Goal: Entertainment & Leisure: Browse casually

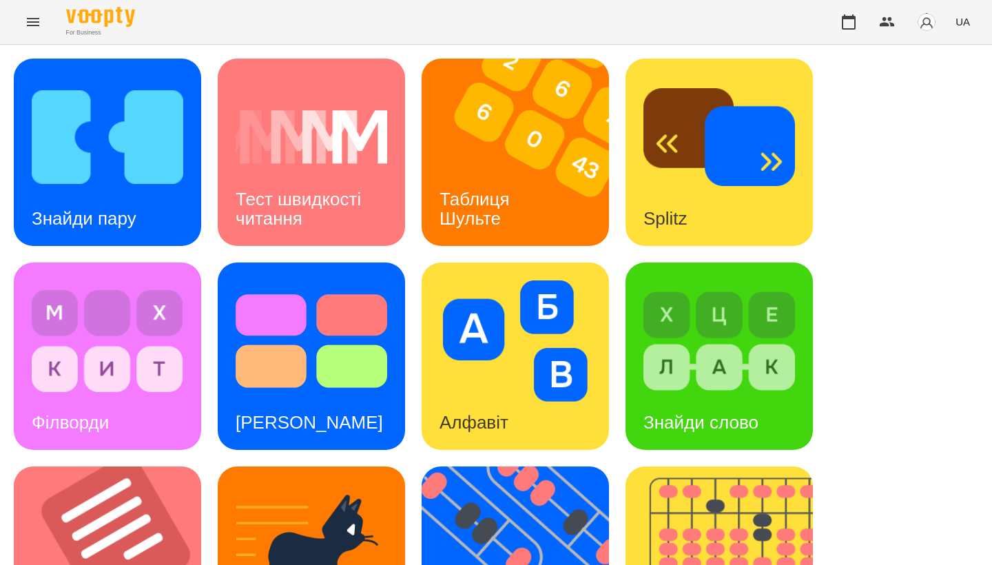
drag, startPoint x: 213, startPoint y: 381, endPoint x: 878, endPoint y: 454, distance: 669.5
click at [777, 454] on div "Знайди пару Тест швидкості читання Таблиця [PERSON_NAME] Splitz Філворди Тест С…" at bounding box center [496, 560] width 965 height 1003
click at [125, 466] on img at bounding box center [116, 559] width 205 height 187
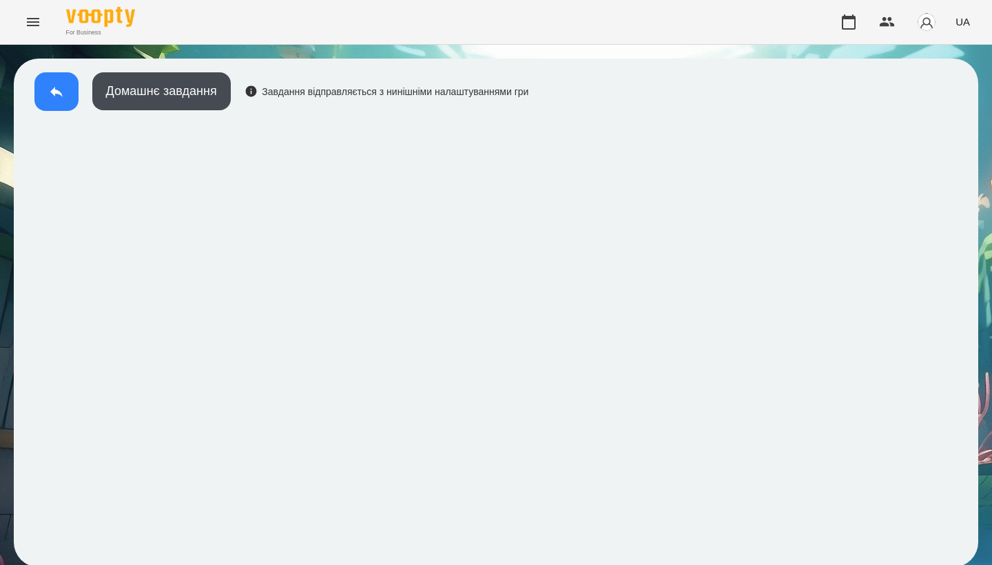
scroll to position [2, 0]
click at [62, 83] on icon at bounding box center [56, 91] width 17 height 17
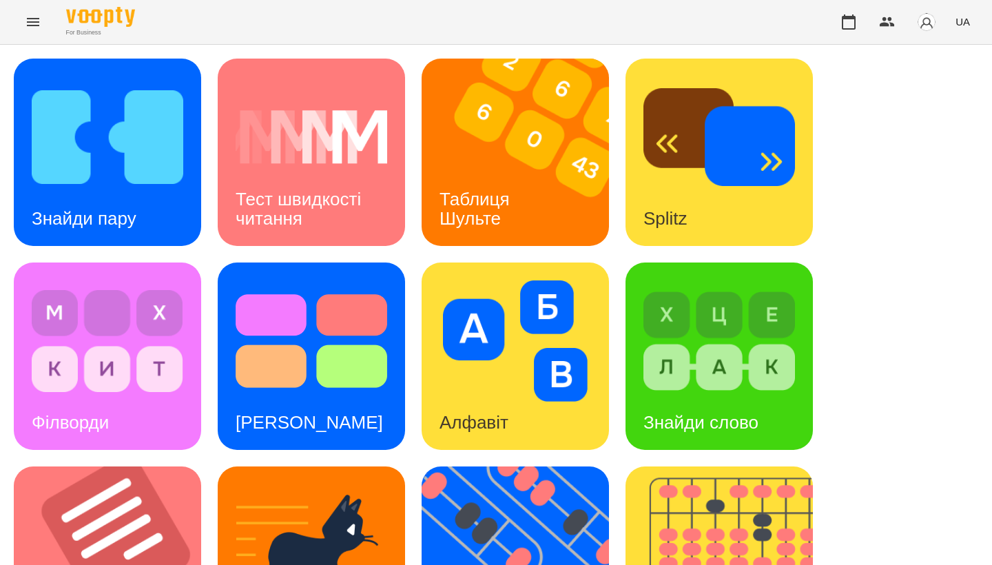
click at [523, 203] on div "Таблиця Шульте" at bounding box center [477, 209] width 111 height 74
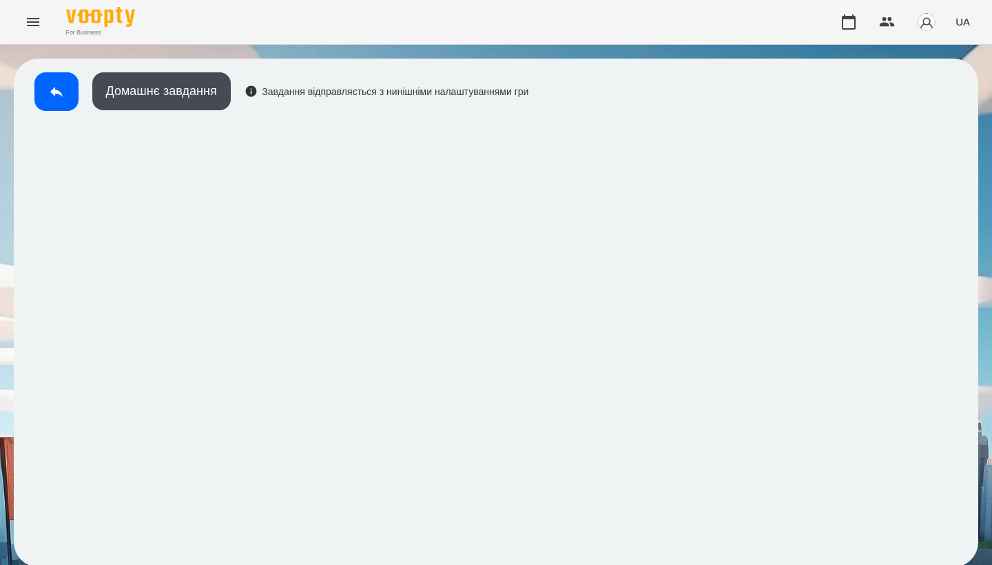
click at [45, 90] on button at bounding box center [56, 91] width 44 height 39
